Goal: Find specific page/section: Find specific page/section

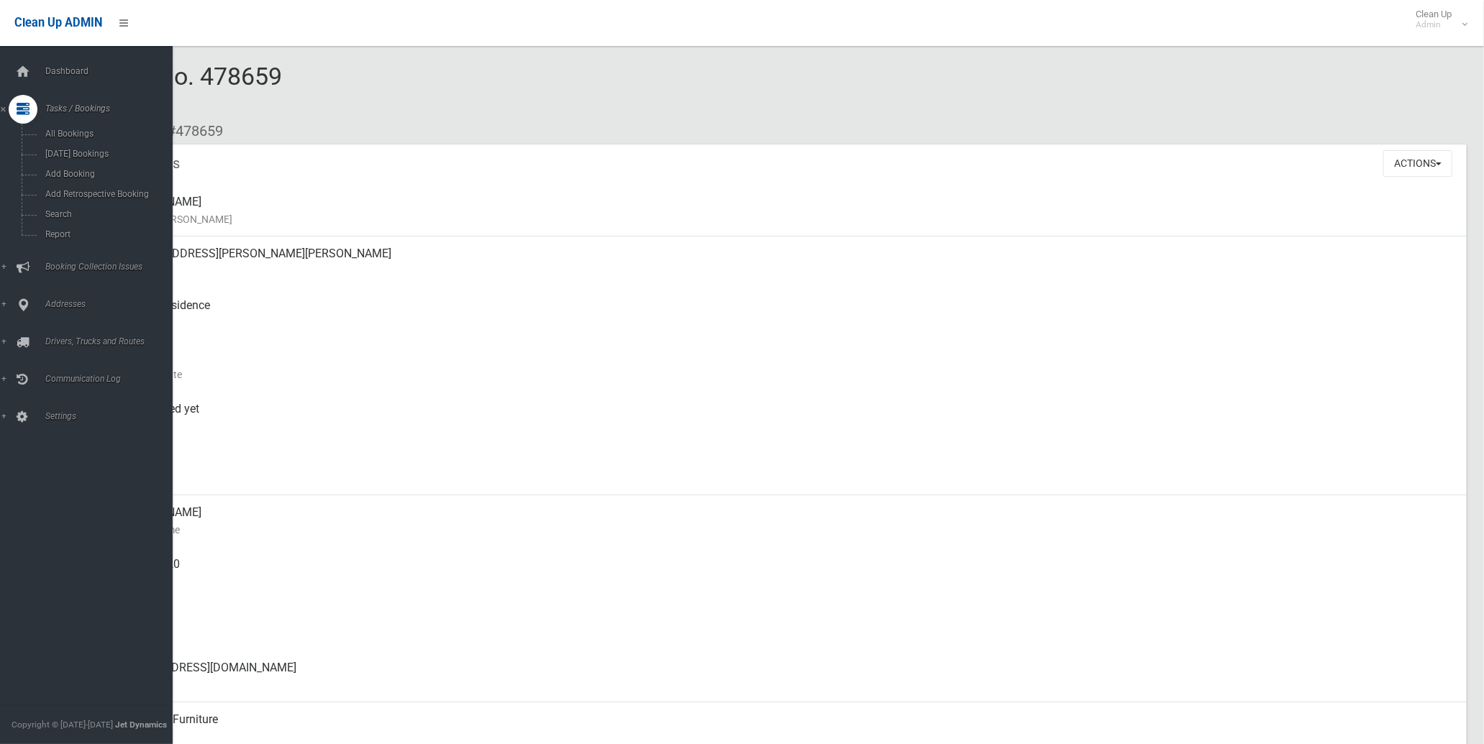
click at [15, 112] on div at bounding box center [23, 109] width 29 height 29
click at [22, 110] on icon at bounding box center [23, 109] width 13 height 29
click at [66, 219] on span "Search" at bounding box center [107, 214] width 132 height 10
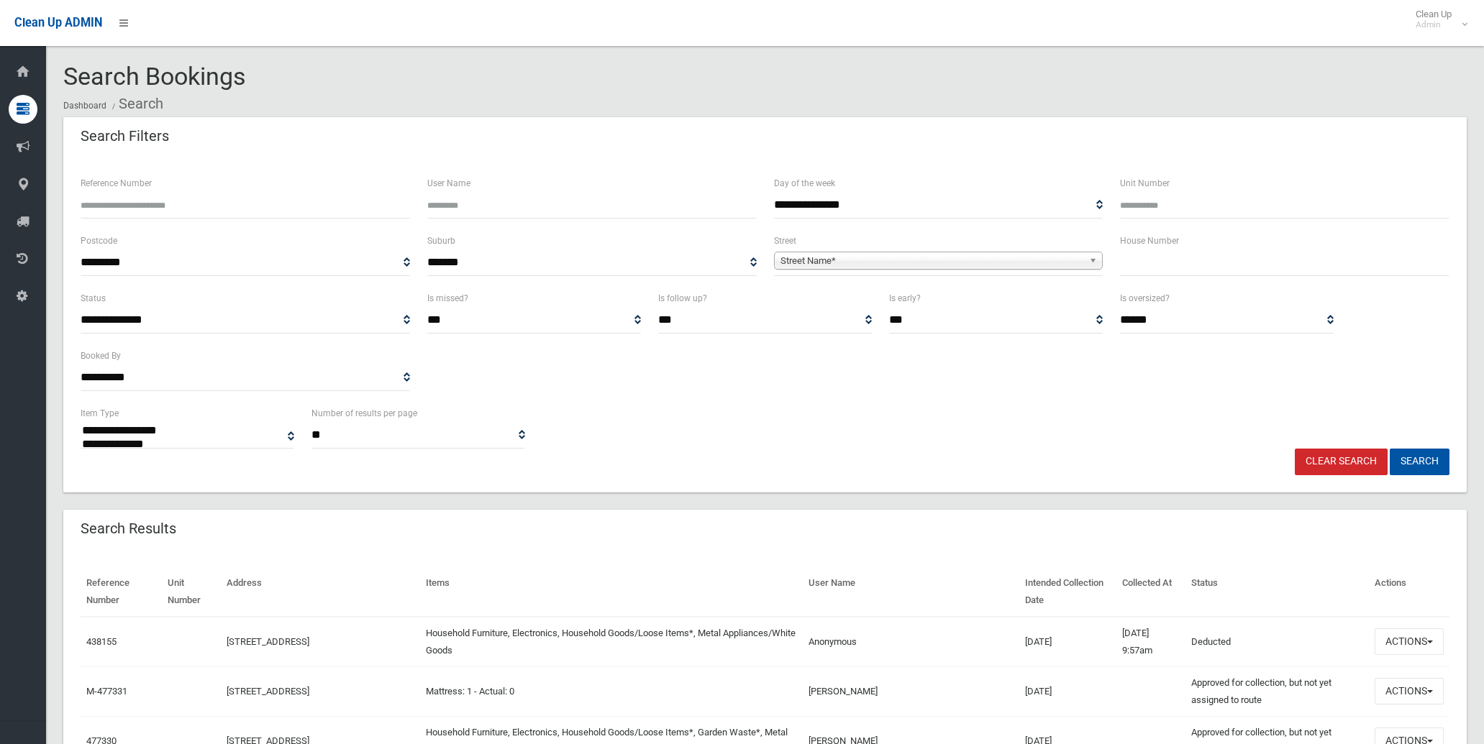
select select
click at [1155, 274] on input "text" at bounding box center [1284, 263] width 329 height 27
type input "*"
click at [961, 263] on span "Street Name*" at bounding box center [931, 260] width 303 height 17
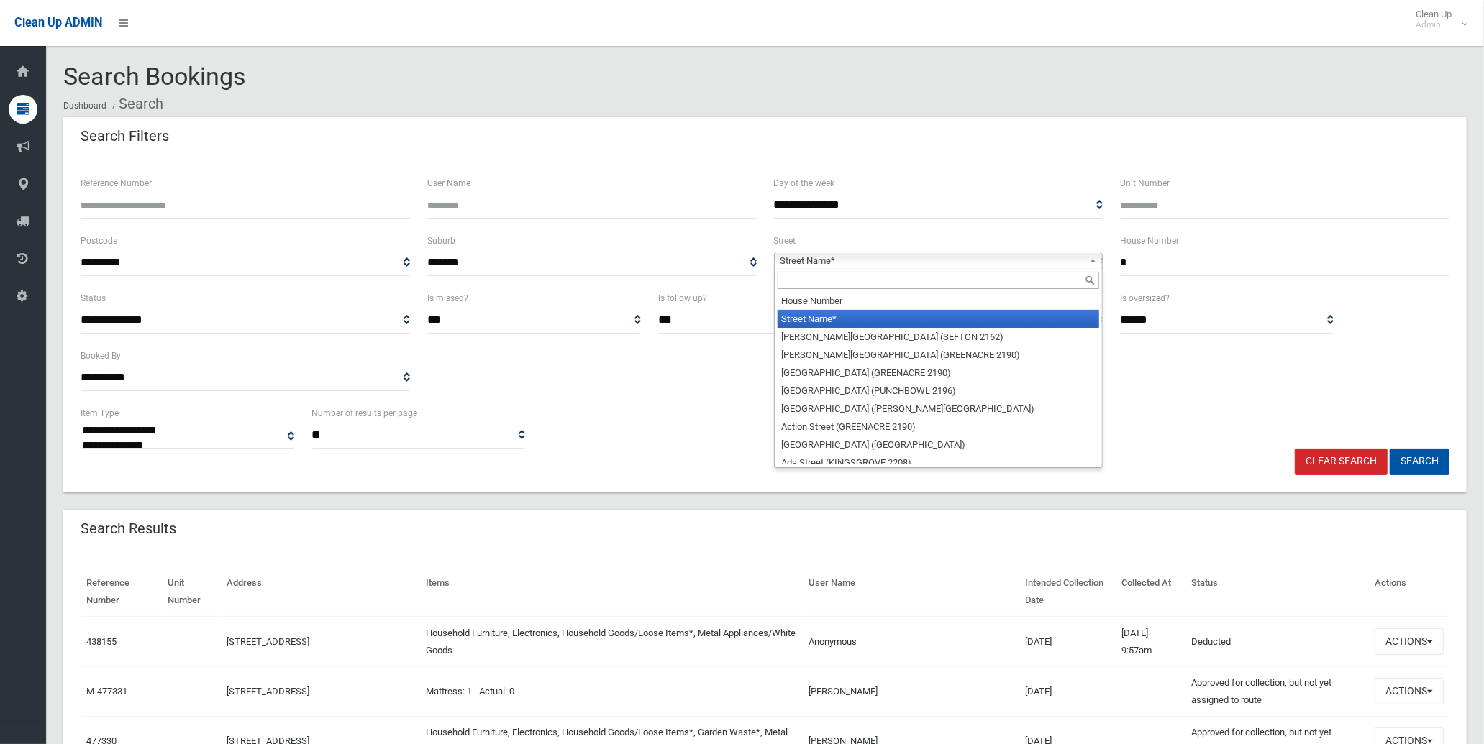
click at [951, 281] on input "text" at bounding box center [938, 280] width 322 height 17
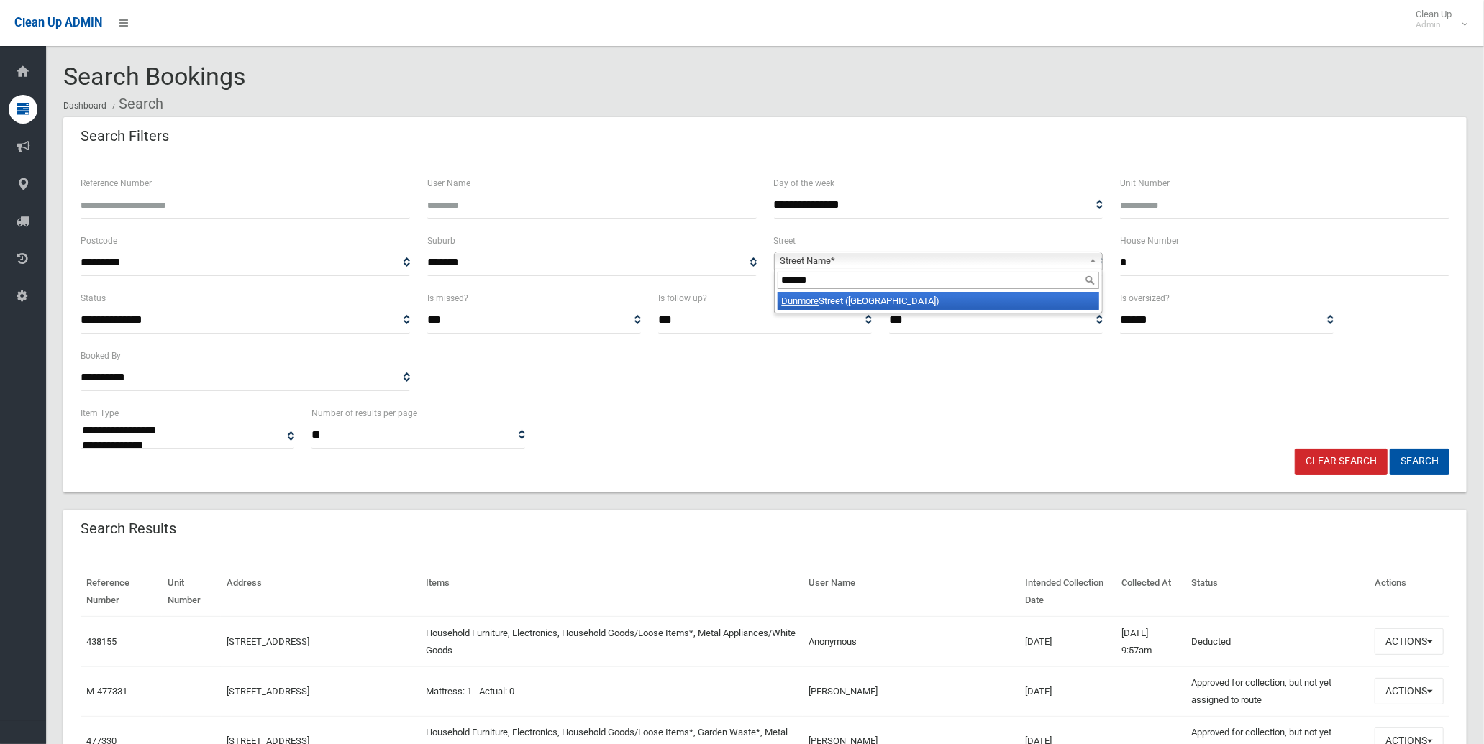
type input "*******"
click at [931, 304] on li "Dunmore Street (CROYDON PARK 2133)" at bounding box center [938, 301] width 322 height 18
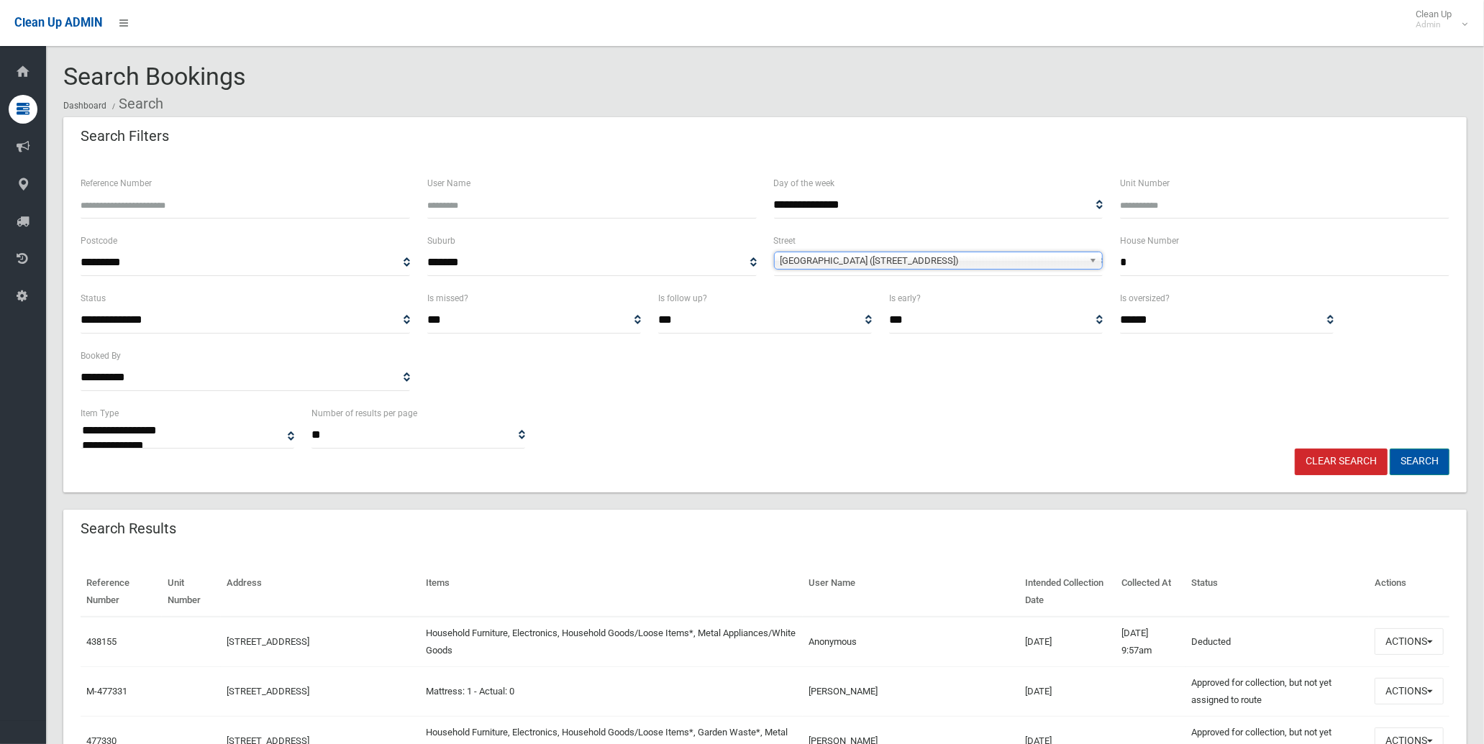
click at [1421, 450] on button "Search" at bounding box center [1419, 462] width 60 height 27
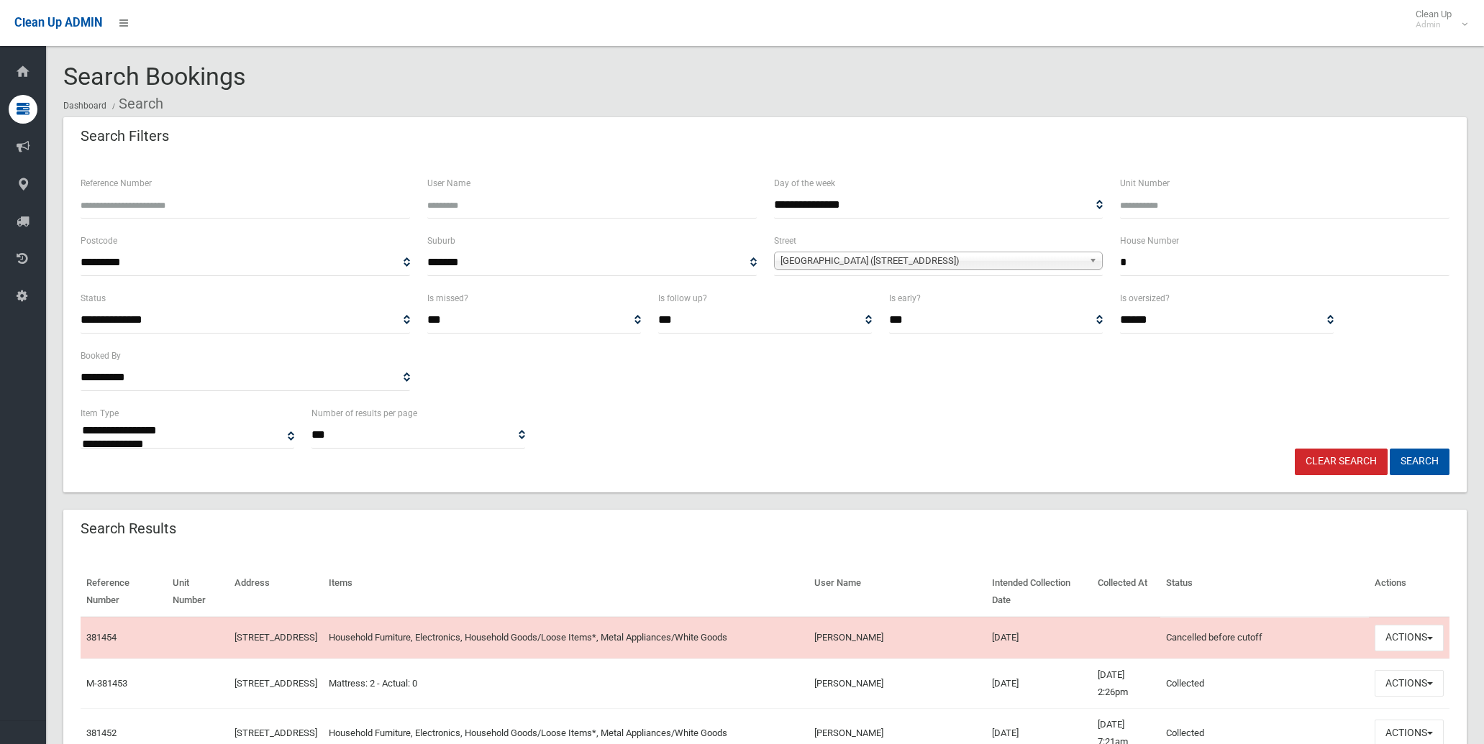
select select
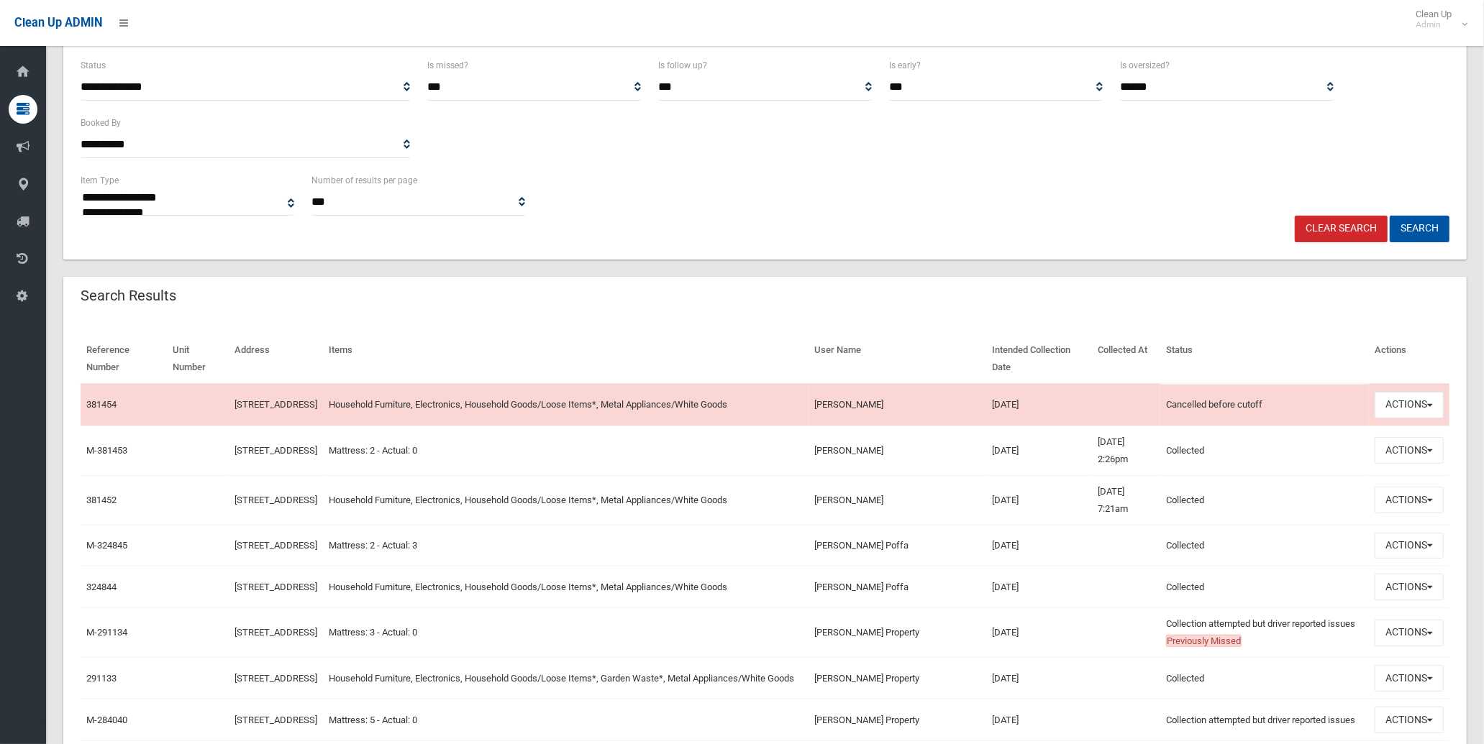
scroll to position [239, 0]
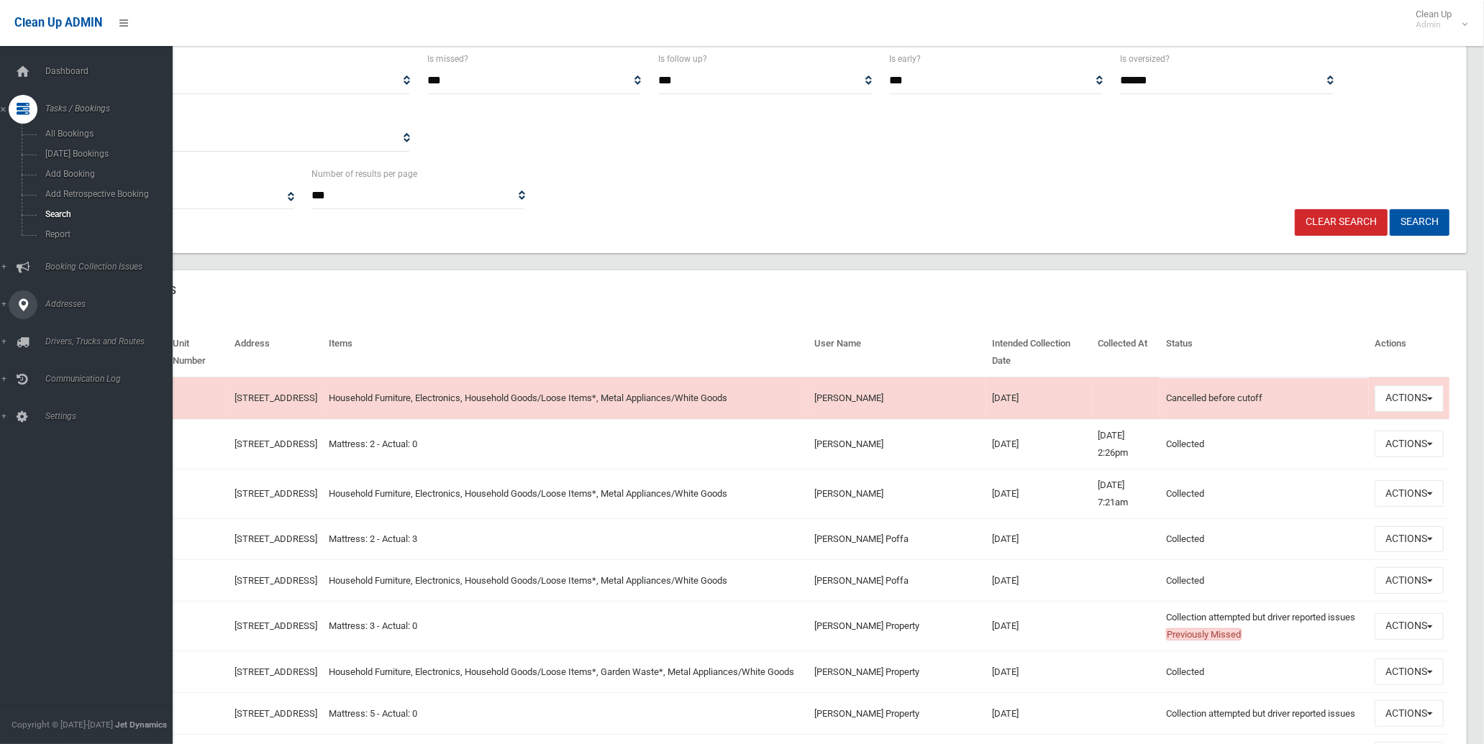
click at [93, 298] on link "Addresses" at bounding box center [92, 305] width 185 height 29
click at [77, 204] on span "All Addresses" at bounding box center [107, 209] width 132 height 10
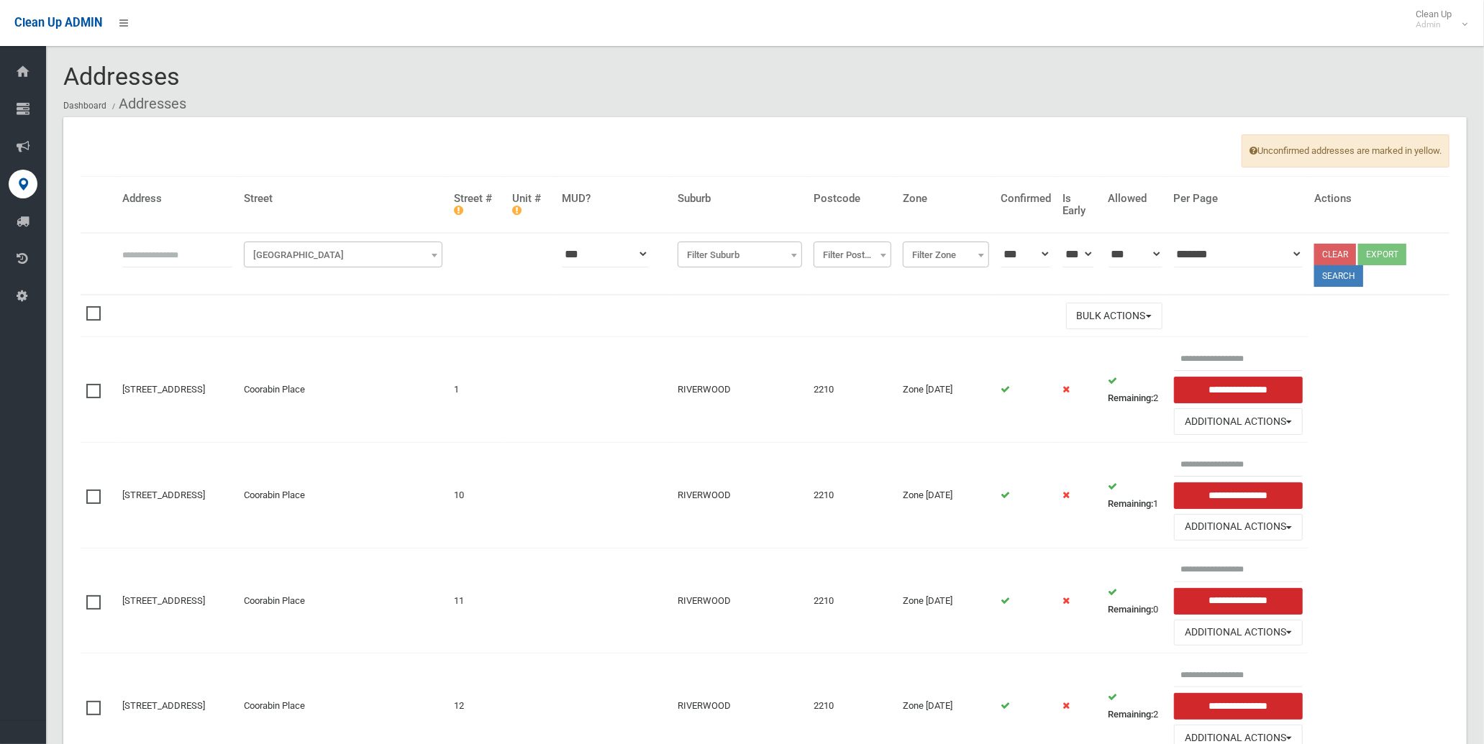
click at [174, 252] on input "text" at bounding box center [177, 254] width 110 height 27
type input "*"
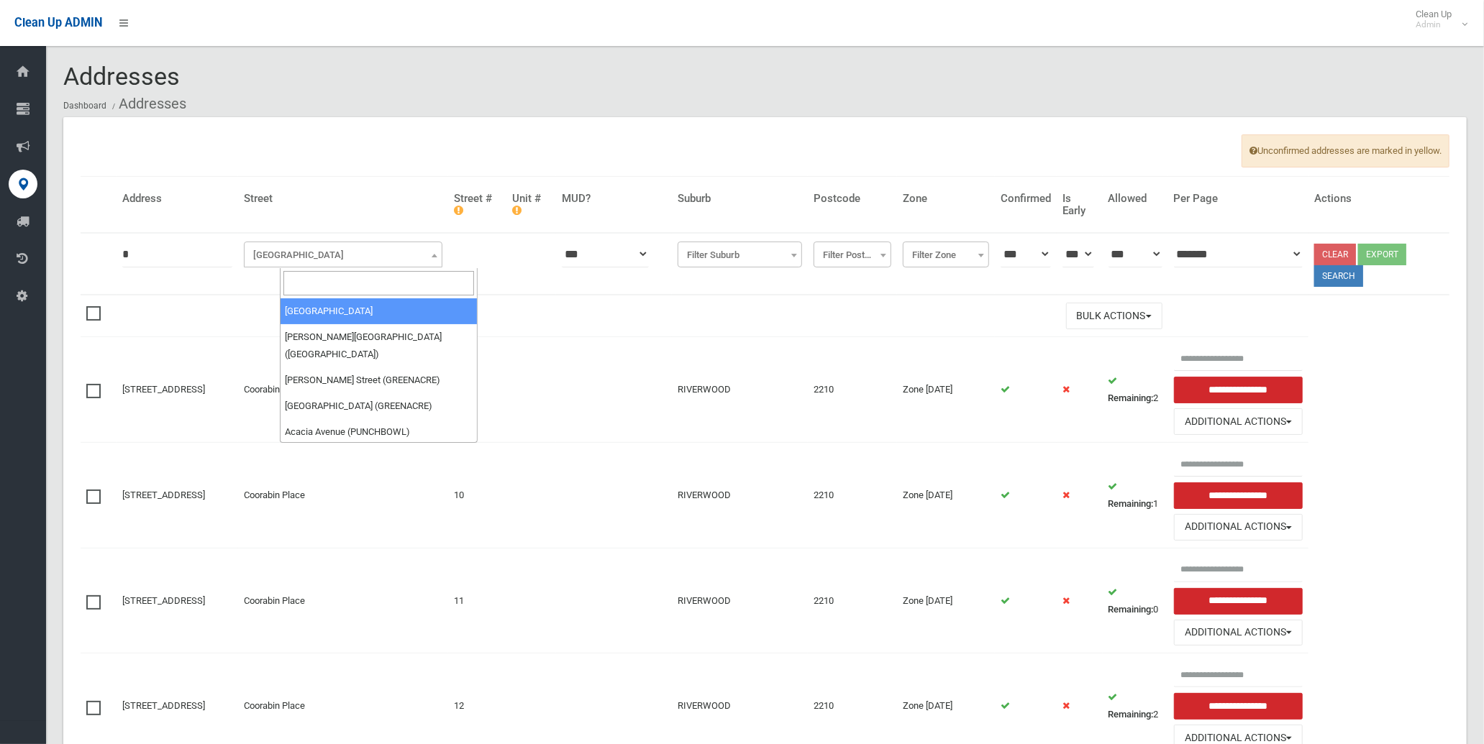
click at [308, 250] on span "Filter Street" at bounding box center [342, 255] width 191 height 20
click at [315, 274] on input "search" at bounding box center [378, 283] width 191 height 24
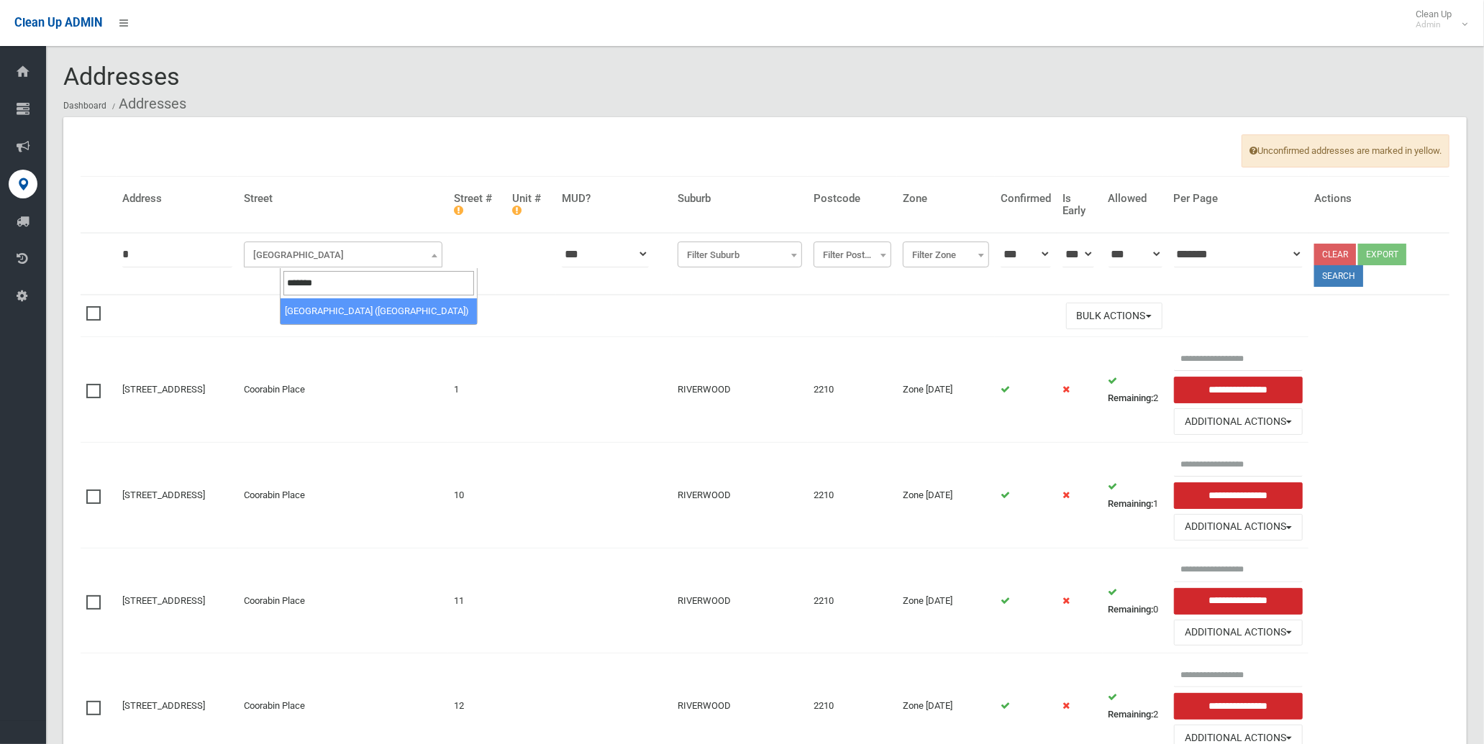
type input "*******"
select select "***"
drag, startPoint x: 1349, startPoint y: 277, endPoint x: 1341, endPoint y: 277, distance: 7.9
click at [1348, 277] on button "Search" at bounding box center [1338, 276] width 49 height 22
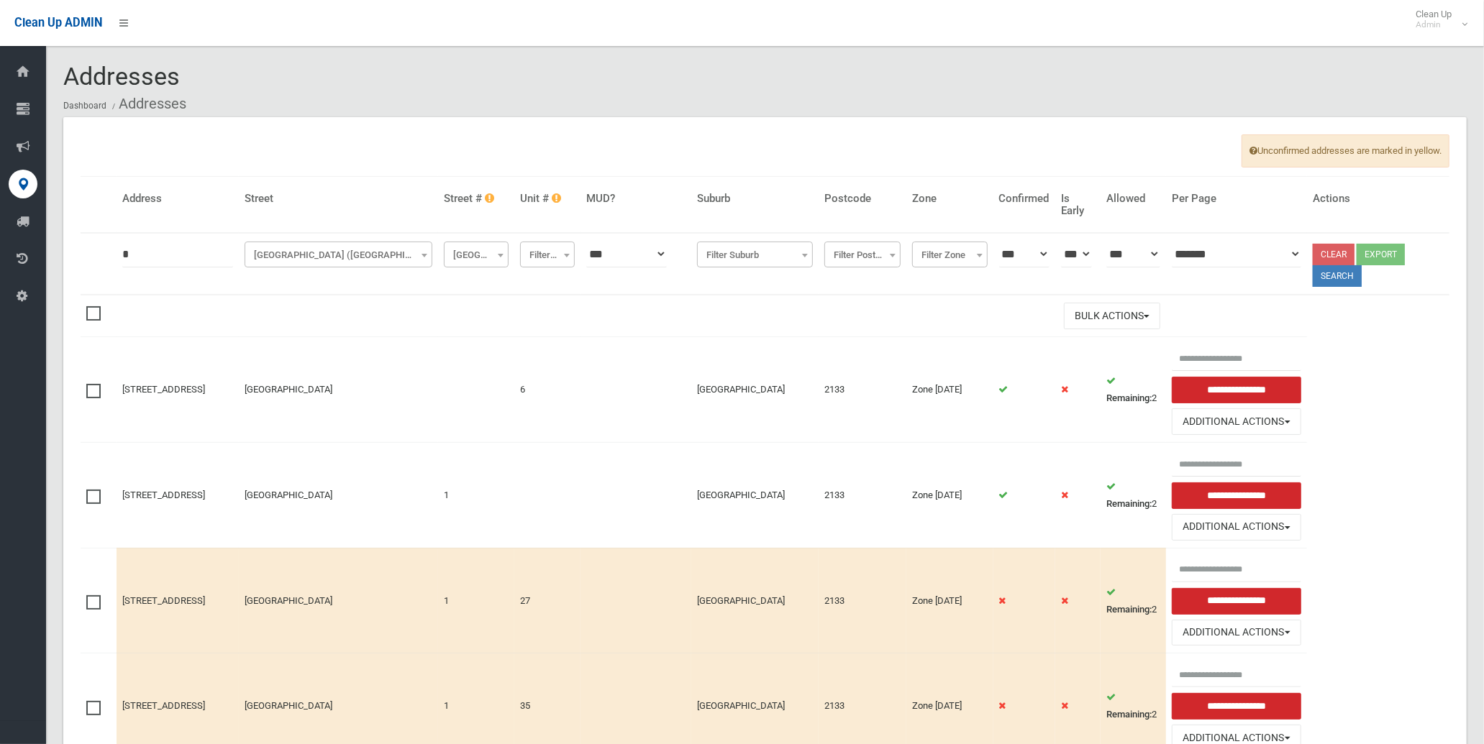
click at [505, 252] on span "Filter Street #" at bounding box center [476, 255] width 58 height 20
select select "*"
drag, startPoint x: 146, startPoint y: 257, endPoint x: 78, endPoint y: 259, distance: 68.3
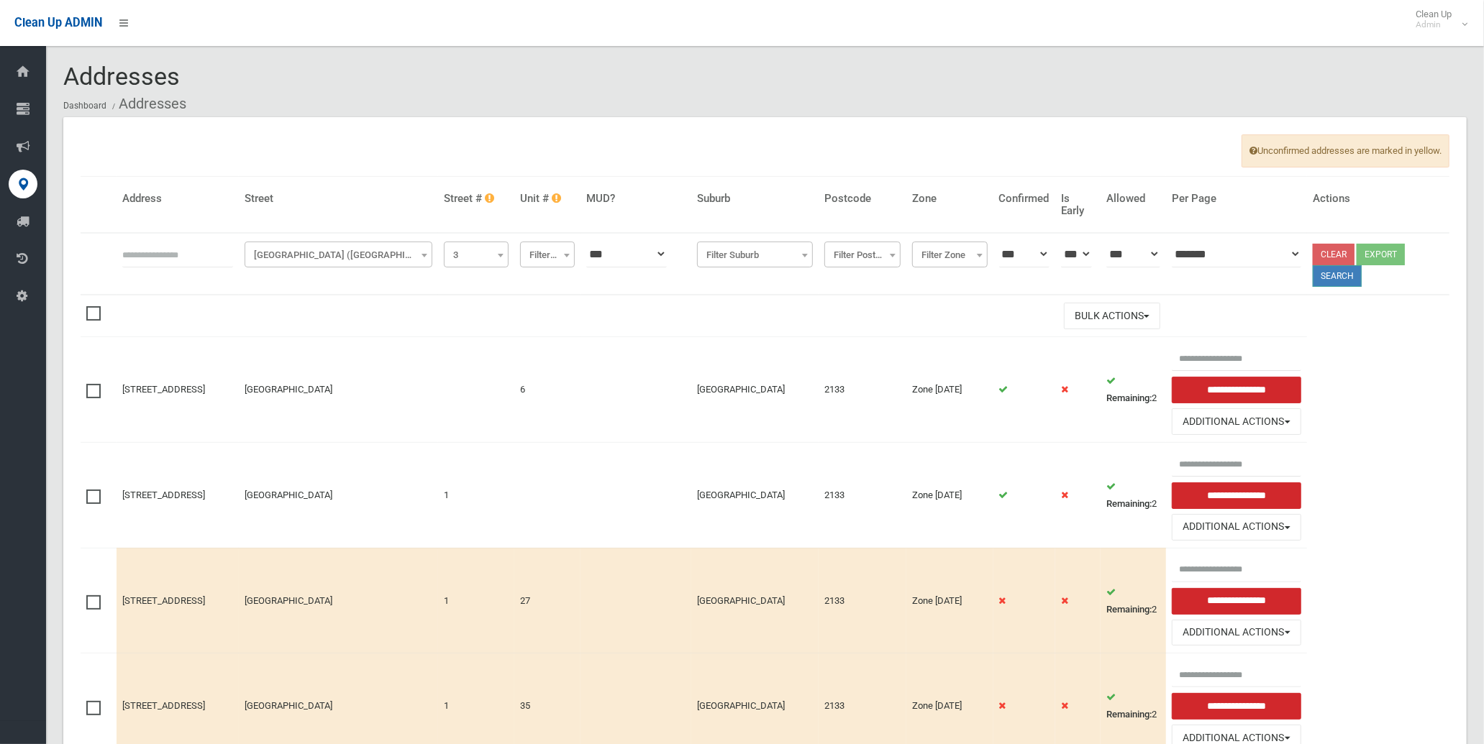
click at [1361, 275] on button "Search" at bounding box center [1336, 276] width 49 height 22
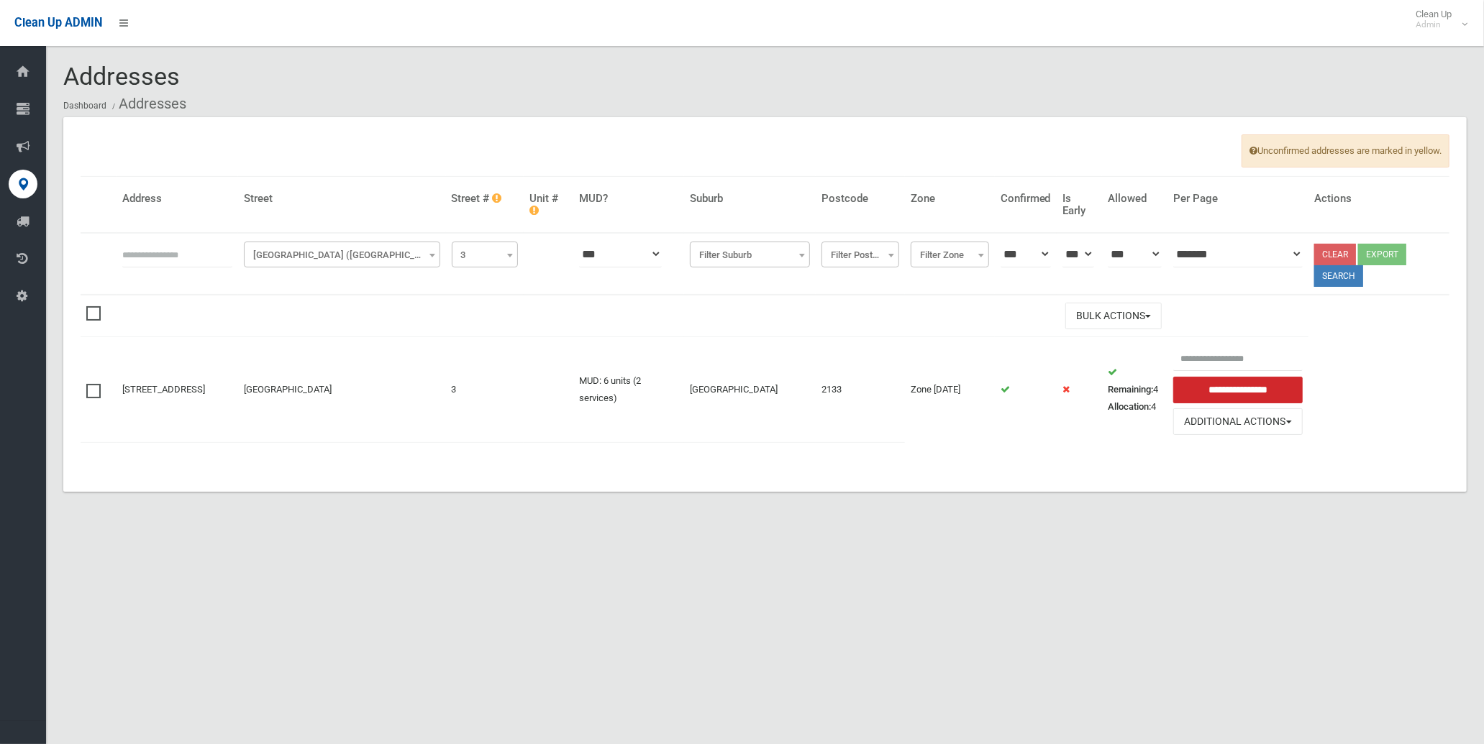
drag, startPoint x: 1118, startPoint y: 398, endPoint x: 1118, endPoint y: 411, distance: 12.9
click at [1118, 411] on td "Remaining: 4 Allocation: 4" at bounding box center [1134, 389] width 65 height 105
